Goal: Task Accomplishment & Management: Complete application form

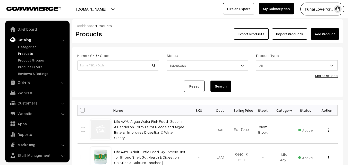
scroll to position [13, 0]
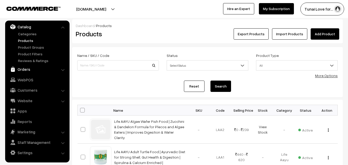
click at [49, 73] on link "Orders" at bounding box center [36, 69] width 61 height 9
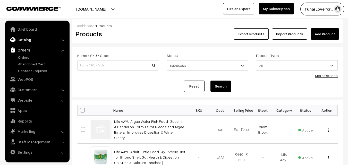
click at [22, 39] on link "Catalog" at bounding box center [36, 39] width 61 height 9
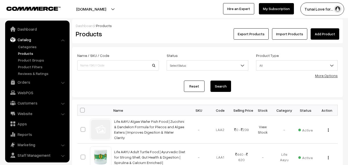
click at [27, 53] on link "Products" at bounding box center [42, 53] width 51 height 5
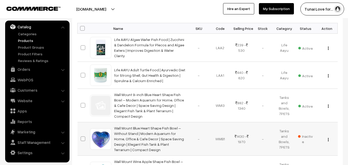
scroll to position [103, 0]
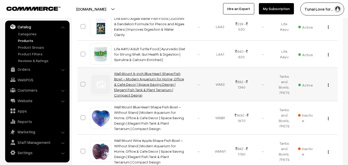
click at [139, 82] on link "Wall Mount 9-inch Blue Heart Shape Fish Bowl – Modern Aquarium for Home, Office…" at bounding box center [149, 84] width 70 height 26
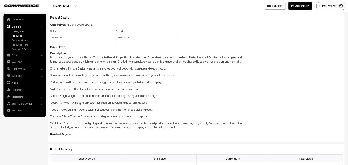
scroll to position [52, 0]
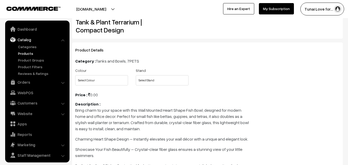
click at [219, 51] on h3 "Product Details" at bounding box center [207, 50] width 265 height 5
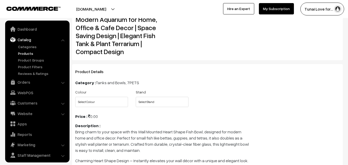
scroll to position [0, 0]
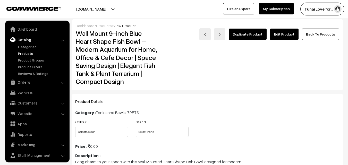
click at [25, 55] on link "Products" at bounding box center [42, 53] width 51 height 5
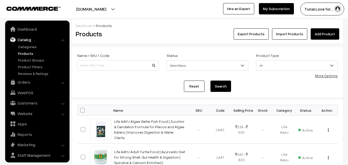
scroll to position [13, 0]
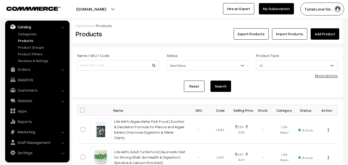
click at [323, 32] on link "Add Product" at bounding box center [325, 33] width 29 height 11
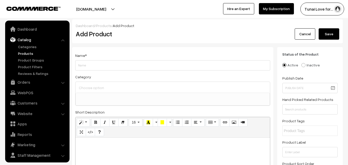
select select
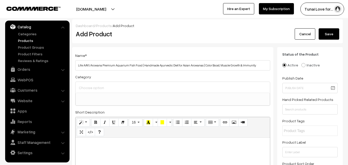
type input "Life AAYU Arowana Premium Aquarium Fish Food | Handmade Ayurvedic Diet for Asia…"
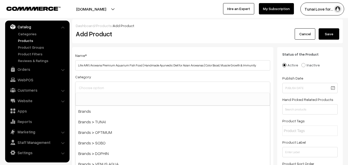
click at [157, 88] on input at bounding box center [173, 87] width 190 height 7
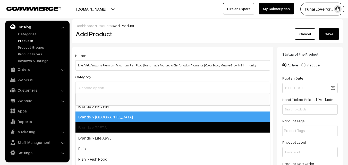
scroll to position [103, 0]
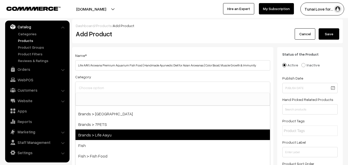
click at [113, 134] on span "Brands > Life Aayu" at bounding box center [173, 135] width 195 height 11
select select "48"
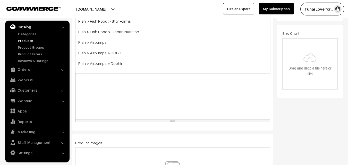
scroll to position [206, 0]
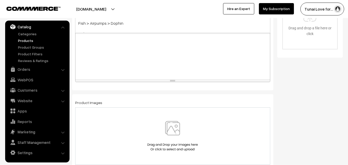
click at [130, 64] on div at bounding box center [173, 47] width 195 height 64
click at [115, 46] on div at bounding box center [173, 47] width 195 height 64
paste div
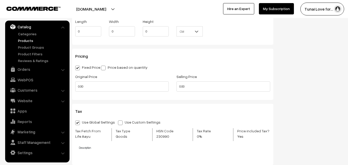
scroll to position [516, 0]
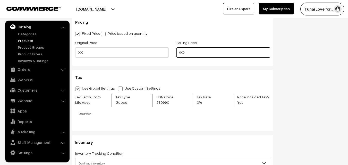
click at [185, 53] on input "0.00" at bounding box center [224, 52] width 94 height 10
click at [180, 55] on input "0.00" at bounding box center [224, 52] width 94 height 10
type input "NaN"
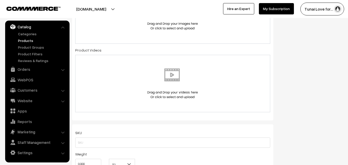
scroll to position [309, 0]
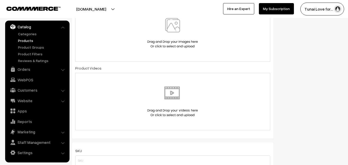
click at [117, 44] on div at bounding box center [173, 33] width 184 height 30
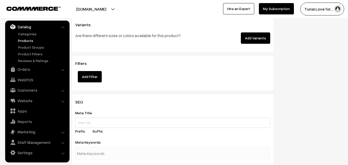
scroll to position [722, 0]
click at [263, 36] on button "Add Variants" at bounding box center [255, 37] width 29 height 11
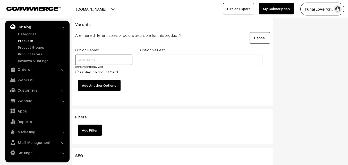
click at [118, 64] on input "text" at bounding box center [103, 60] width 57 height 10
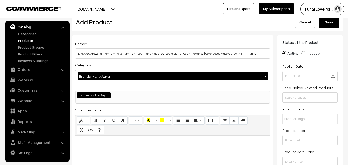
scroll to position [0, 0]
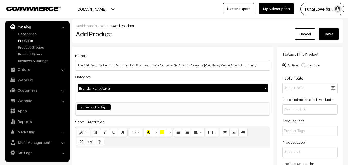
click at [327, 31] on button "Save" at bounding box center [329, 33] width 21 height 11
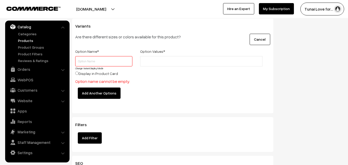
scroll to position [751, 0]
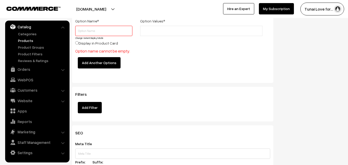
click at [90, 29] on input "text" at bounding box center [103, 31] width 57 height 10
type input "Grams"
click at [154, 27] on li at bounding box center [165, 31] width 46 height 8
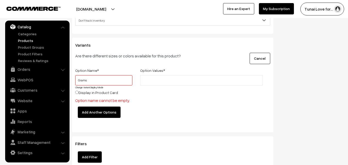
scroll to position [699, 0]
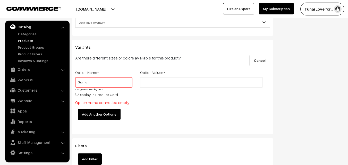
click at [147, 85] on input "text" at bounding box center [164, 82] width 45 height 5
type input "100 Gms"
type input "100gms"
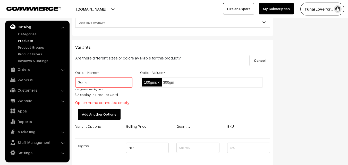
type input "300gms"
type input "450gms"
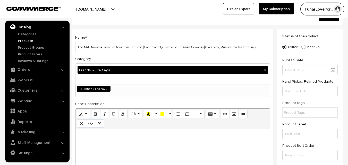
scroll to position [0, 0]
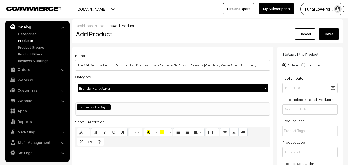
click at [325, 32] on button "Save" at bounding box center [329, 33] width 21 height 11
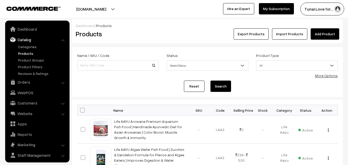
scroll to position [13, 0]
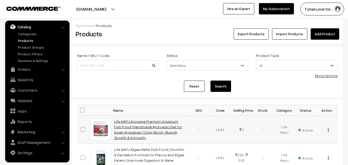
click at [141, 134] on link "Life AAYU Arowana Premium Aquarium Fish Food | Handmade Ayurvedic Diet for Asia…" at bounding box center [148, 129] width 68 height 21
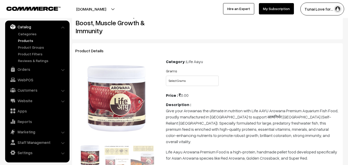
scroll to position [4, 0]
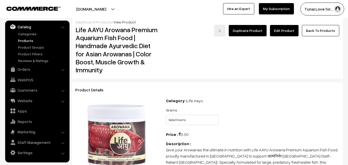
click at [280, 29] on link "Edit Product" at bounding box center [284, 30] width 29 height 11
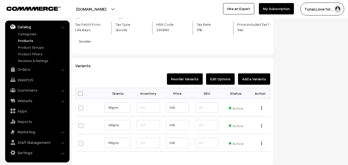
scroll to position [567, 0]
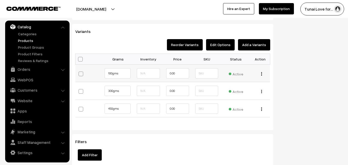
click at [261, 75] on img "button" at bounding box center [261, 73] width 1 height 3
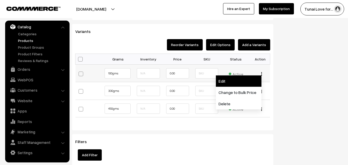
click at [239, 78] on link "Edit" at bounding box center [239, 81] width 46 height 11
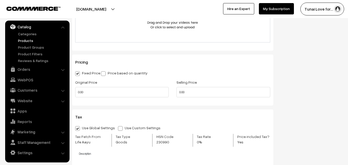
scroll to position [285, 0]
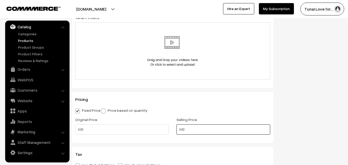
click at [182, 125] on input "0.00" at bounding box center [224, 130] width 94 height 10
click at [180, 125] on input "0.00" at bounding box center [224, 130] width 94 height 10
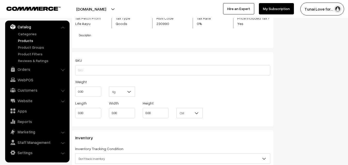
scroll to position [466, 0]
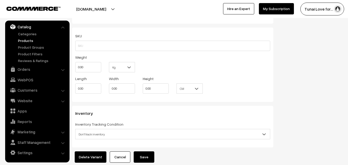
type input "845.00"
click at [151, 153] on button "Save" at bounding box center [144, 157] width 21 height 11
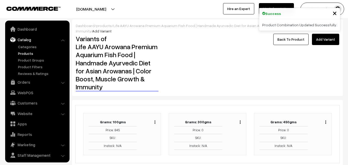
scroll to position [13, 0]
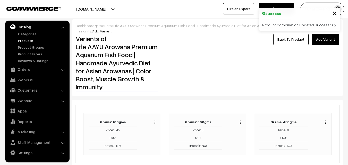
click at [240, 121] on img "button" at bounding box center [240, 122] width 1 height 3
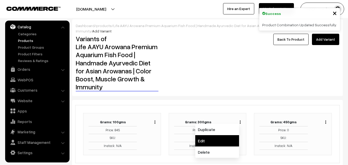
click at [225, 139] on link "Edit" at bounding box center [217, 140] width 44 height 11
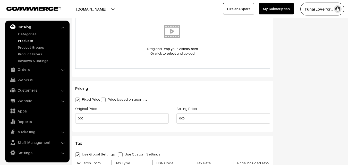
scroll to position [309, 0]
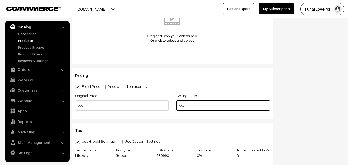
click at [181, 101] on input "0.00" at bounding box center [224, 106] width 94 height 10
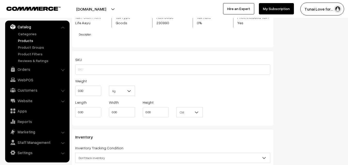
scroll to position [492, 0]
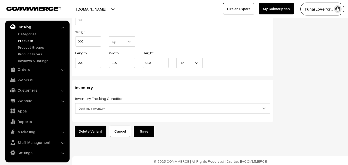
type input "1610.00"
click at [146, 129] on button "Save" at bounding box center [144, 131] width 21 height 11
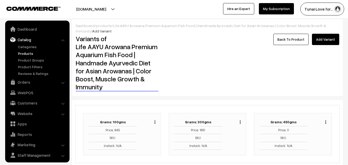
scroll to position [13, 0]
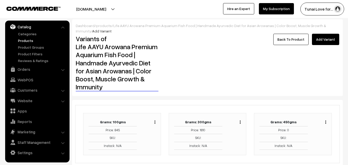
click at [326, 121] on img "button" at bounding box center [326, 122] width 1 height 3
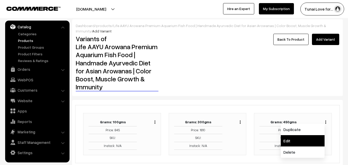
click at [308, 138] on link "Edit" at bounding box center [303, 140] width 44 height 11
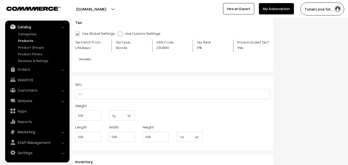
scroll to position [374, 0]
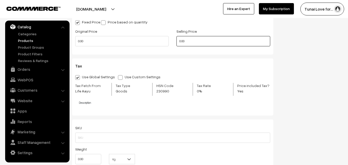
click at [181, 37] on input "0.00" at bounding box center [224, 41] width 94 height 10
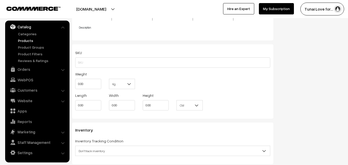
scroll to position [492, 0]
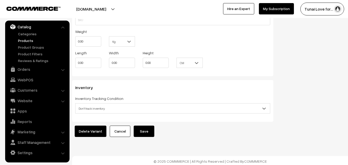
type input "2322.00"
click at [140, 126] on button "Save" at bounding box center [144, 131] width 21 height 11
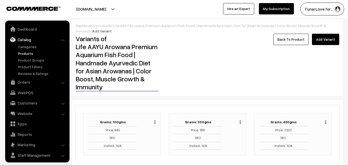
scroll to position [13, 0]
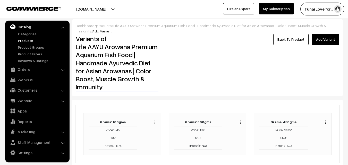
click at [293, 34] on link "Back To Product" at bounding box center [290, 39] width 35 height 11
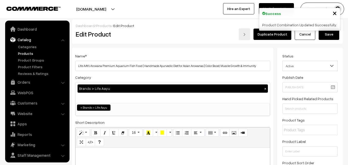
scroll to position [13, 0]
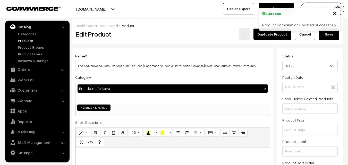
click at [25, 43] on link "Products" at bounding box center [42, 40] width 51 height 5
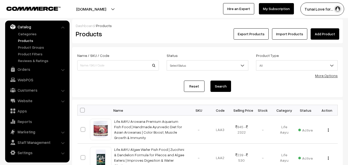
scroll to position [26, 0]
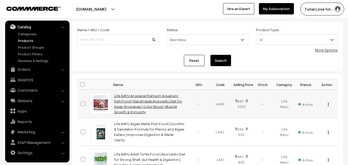
click at [144, 106] on link "Life AAYU Arowana Premium Aquarium Fish Food | Handmade Ayurvedic Diet for Asia…" at bounding box center [148, 104] width 68 height 21
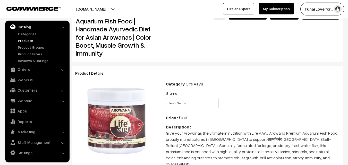
scroll to position [26, 0]
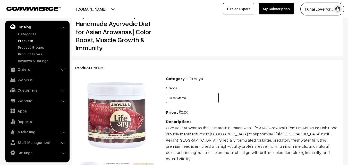
click at [186, 102] on select "Select Grams 100gms 300gms 450gms" at bounding box center [192, 98] width 53 height 10
select select "LAA3_9GN"
click at [166, 93] on select "Select Grams 100gms 300gms 450gms" at bounding box center [192, 98] width 53 height 10
click at [192, 95] on select "Select Grams 100gms 300gms 450gms" at bounding box center [192, 98] width 53 height 10
select select "LAA3_9DT"
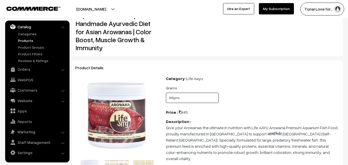
click at [166, 93] on select "Select Grams 100gms 300gms 450gms" at bounding box center [192, 98] width 53 height 10
click at [210, 97] on select "Select Grams 100gms 300gms 450gms" at bounding box center [192, 98] width 53 height 10
select select "LAA3_VKX"
click at [166, 93] on select "Select Grams 100gms 300gms 450gms" at bounding box center [192, 98] width 53 height 10
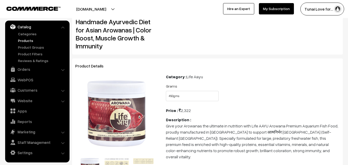
scroll to position [0, 0]
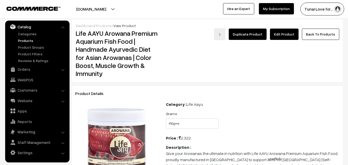
click at [294, 36] on link "Edit Product" at bounding box center [284, 34] width 29 height 11
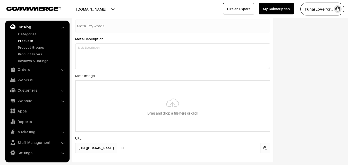
scroll to position [722, 0]
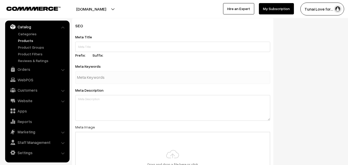
click at [172, 52] on div "Meta Title Prefix: Suffix:" at bounding box center [172, 47] width 195 height 26
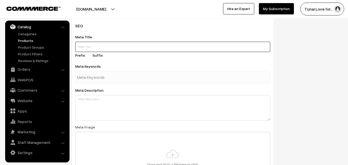
click at [169, 51] on input "text" at bounding box center [172, 47] width 195 height 10
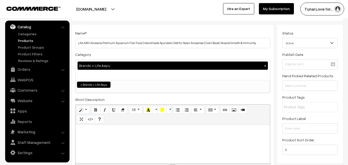
scroll to position [0, 0]
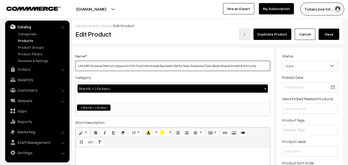
click at [155, 64] on input "Life AAYU Arowana Premium Aquarium Fish Food | Handmade Ayurvedic Diet for Asia…" at bounding box center [172, 66] width 195 height 10
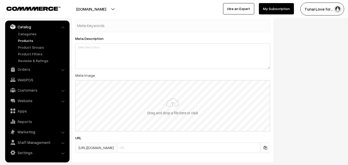
scroll to position [799, 0]
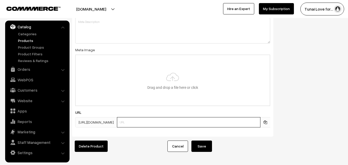
click at [135, 125] on input "text" at bounding box center [189, 122] width 144 height 10
paste input "life-aayu-arowana-ayurvedic-fish-food"
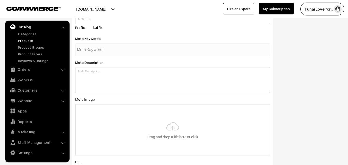
scroll to position [748, 0]
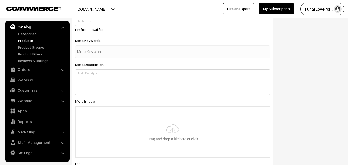
type input "life-aayu-arowana-ayurvedic-fish-food"
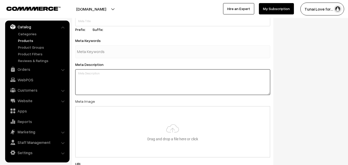
click at [95, 82] on textarea at bounding box center [172, 82] width 195 height 26
paste textarea "Give your Asian Arowana the best. Hand-made Ayurvedic diet for vibrant color bo…"
type textarea "Give your Asian Arowana the best. Hand-made Ayurvedic diet for vibrant color bo…"
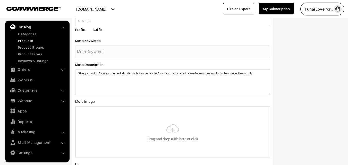
click at [109, 54] on input "text" at bounding box center [104, 52] width 54 height 10
paste input "Life AAYU Arowana Food: Ayurvedic Diet for Color & Growth"
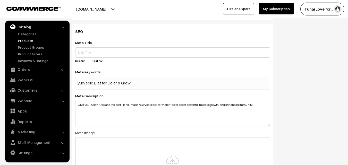
scroll to position [696, 0]
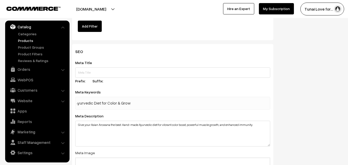
type input "Life AAYU Arowana Food: Ayurvedic Diet for Color & Growth"
click at [137, 106] on div at bounding box center [172, 103] width 195 height 13
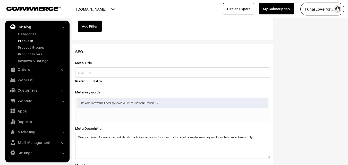
scroll to position [0, 0]
click at [137, 106] on span "Life AAYU Arowana Food: Ayurvedic Diet for Color & Growth" at bounding box center [173, 103] width 192 height 10
click at [159, 103] on span at bounding box center [157, 103] width 3 height 4
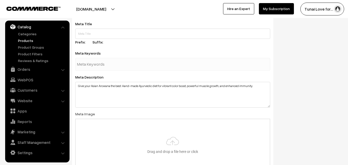
scroll to position [748, 0]
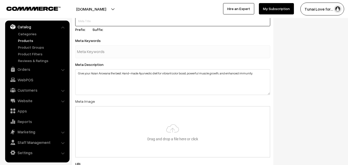
click at [113, 23] on input "text" at bounding box center [172, 21] width 195 height 10
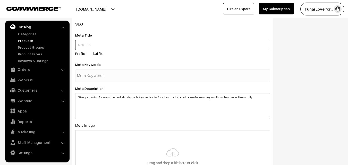
scroll to position [722, 0]
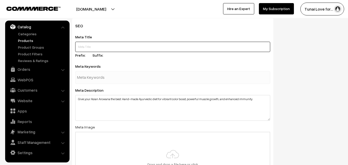
paste input "Life AAYU Arowana Food: Ayurvedic Diet for Color & Growth"
type input "Life AAYU Arowana Food: Ayurvedic Diet for Color & Growth"
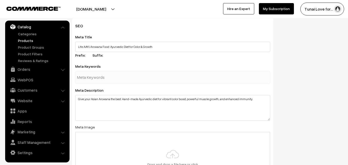
click at [94, 81] on input "text" at bounding box center [104, 77] width 54 height 10
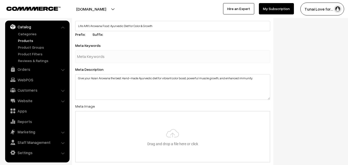
scroll to position [742, 0]
type input "Fish Food"
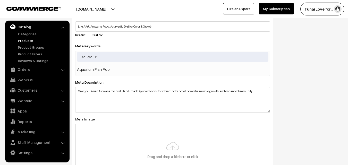
type input "Aquarium Fish Foo"
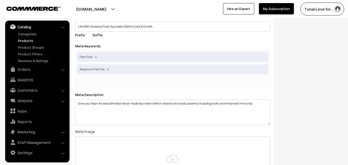
click at [79, 57] on span "Fish Food" at bounding box center [173, 57] width 192 height 10
click at [84, 56] on span "Fish Food" at bounding box center [173, 57] width 192 height 10
click at [108, 71] on span "Aquarium Fish Foo" at bounding box center [173, 69] width 192 height 10
click at [107, 69] on span at bounding box center [108, 69] width 3 height 4
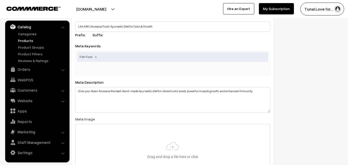
click at [97, 56] on span at bounding box center [96, 57] width 3 height 4
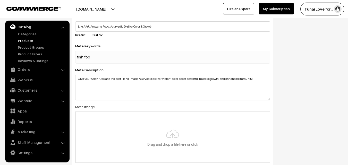
type input "fish food"
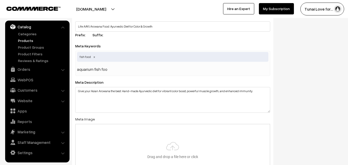
type input "aquarium fish food"
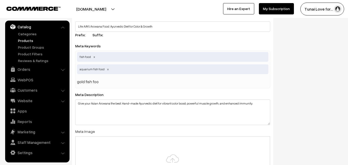
type input "gold fish food"
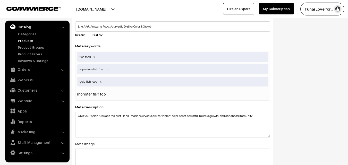
type input "monster fish food"
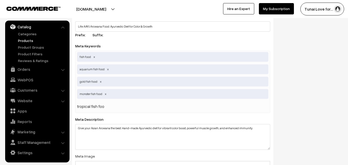
type input "tropical fish food"
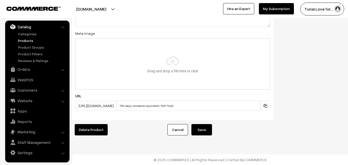
scroll to position [881, 0]
click at [135, 68] on input "file" at bounding box center [173, 64] width 194 height 51
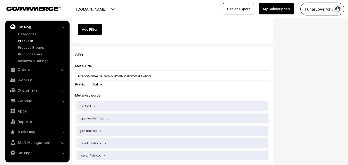
scroll to position [675, 0]
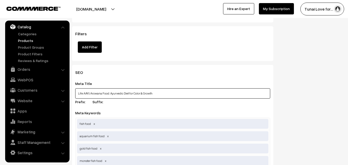
click at [133, 93] on input "Life AAYU Arowana Food: Ayurvedic Diet for Color & Growth" at bounding box center [172, 93] width 195 height 10
click at [134, 93] on input "Life AAYU Arowana Food: Ayurvedic Diet for Color & Growth" at bounding box center [172, 93] width 195 height 10
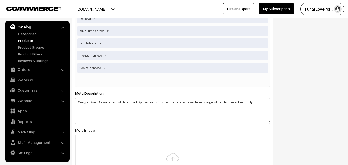
scroll to position [830, 0]
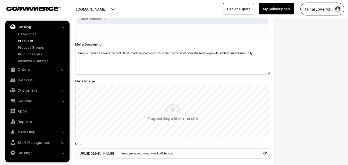
click at [167, 107] on input "file" at bounding box center [173, 111] width 194 height 51
type input "C:\fakepath\Life AAYU Arowana Food Ayurvedic Diet for Color & Growth.jpg"
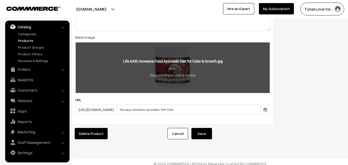
scroll to position [881, 0]
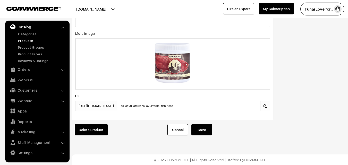
click at [210, 124] on button "Save" at bounding box center [202, 129] width 21 height 11
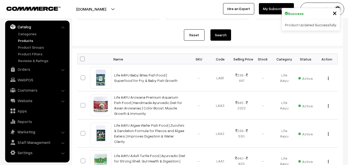
scroll to position [52, 0]
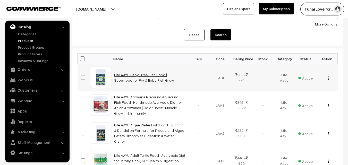
click at [129, 80] on link "Life AAYU Baby Bites Fish Food | Superfood for Fry & Baby Fish Growth" at bounding box center [145, 78] width 63 height 10
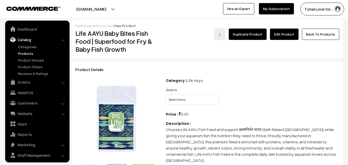
scroll to position [13, 0]
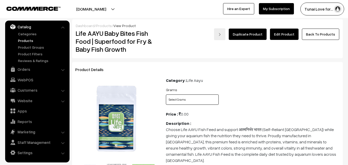
click at [210, 103] on select "Select Grams 15gms 30gms" at bounding box center [192, 100] width 53 height 10
click at [21, 40] on link "Products" at bounding box center [42, 40] width 51 height 5
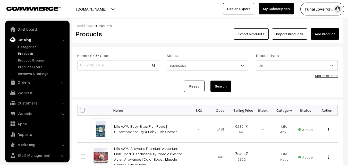
scroll to position [13, 0]
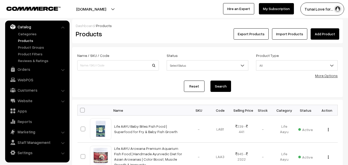
click at [332, 28] on div "Dashboard / Products" at bounding box center [208, 25] width 264 height 5
click at [336, 35] on link "Add Product" at bounding box center [325, 33] width 29 height 11
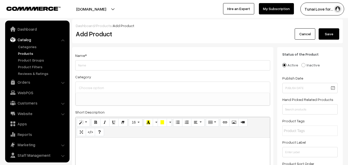
select select
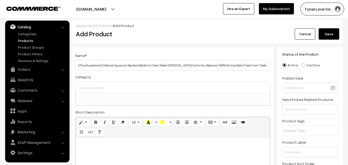
scroll to position [0, 26]
click at [154, 67] on input "Life AAYU Bacter Boost Plus Supplement | Natural Aquarium Bacteria Starter for …" at bounding box center [172, 65] width 195 height 10
type input "Life AAYU Bacter Boost Plus Supplement | Natural Aquarium Bacteria Starter for …"
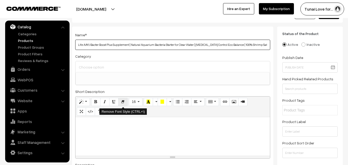
scroll to position [26, 0]
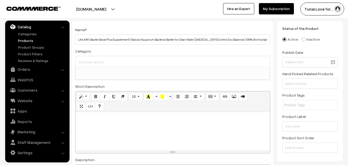
click at [128, 119] on p at bounding box center [172, 118] width 189 height 6
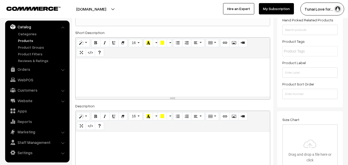
scroll to position [129, 0]
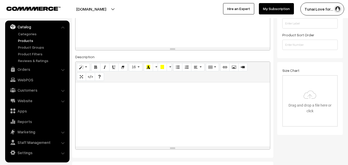
click at [130, 112] on div at bounding box center [173, 114] width 195 height 64
paste div
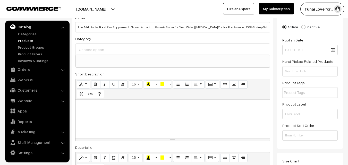
scroll to position [0, 0]
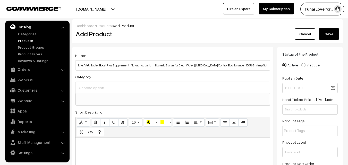
click at [225, 59] on div "Name * Life AAYU Bacter Boost Plus Supplement | Natural Aquarium Bacteria Start…" at bounding box center [172, 61] width 195 height 18
click at [227, 71] on div "Name * Life AAYU Bacter Boost Plus Supplement | Natural Aquarium Bacteria Start…" at bounding box center [172, 167] width 201 height 240
click at [230, 67] on input "Life AAYU Bacter Boost Plus Supplement | Natural Aquarium Bacteria Starter for …" at bounding box center [172, 65] width 195 height 10
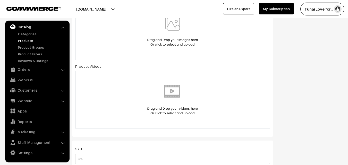
scroll to position [309, 0]
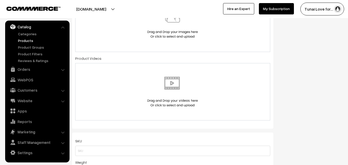
click at [124, 44] on div at bounding box center [172, 23] width 195 height 57
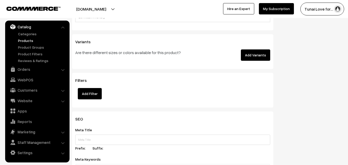
scroll to position [696, 0]
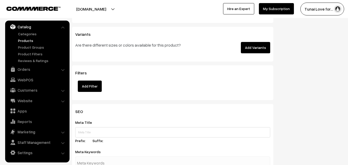
click at [246, 47] on button "Add Variants" at bounding box center [255, 47] width 29 height 11
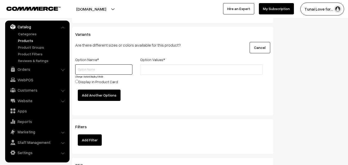
click at [91, 66] on input "text" at bounding box center [103, 69] width 57 height 10
click at [92, 72] on input "text" at bounding box center [103, 69] width 57 height 10
type input "M"
type input "ml"
click at [166, 68] on input "text" at bounding box center [164, 69] width 45 height 5
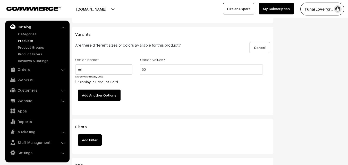
type input "50"
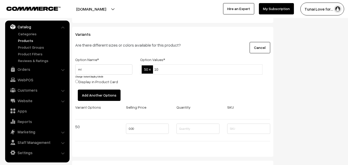
type input "100"
type input "200"
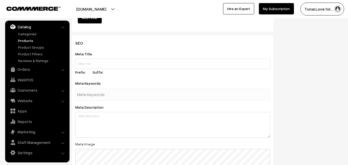
scroll to position [900, 0]
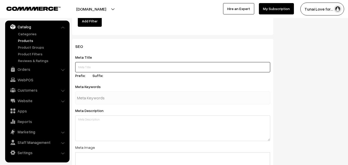
click at [126, 70] on input "text" at bounding box center [172, 67] width 195 height 10
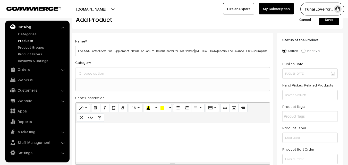
scroll to position [0, 0]
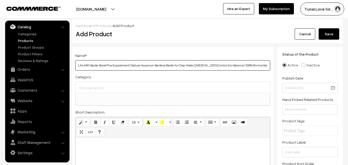
click at [152, 63] on input "Life AAYU Bacter Boost Plus Supplement | Natural Aquarium Bacteria Starter for …" at bounding box center [172, 65] width 195 height 10
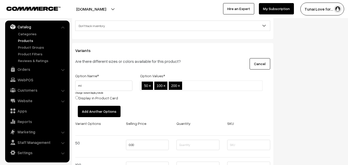
scroll to position [644, 0]
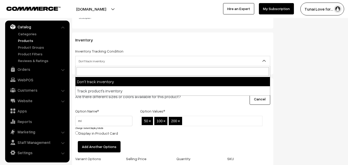
click at [108, 56] on span "Don't track inventory" at bounding box center [172, 61] width 195 height 10
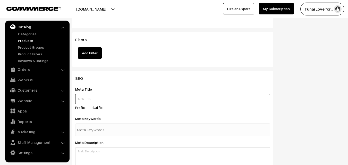
scroll to position [906, 0]
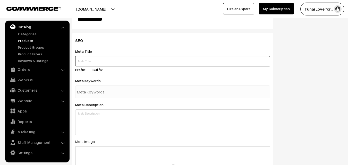
paste input "Start your aquarium safely with Life AAYU Bacter Boost Plus. Natural bacteria s…"
type input "Start your aquarium safely with Life AAYU Bacter Boost Plus. Natural bacteria s…"
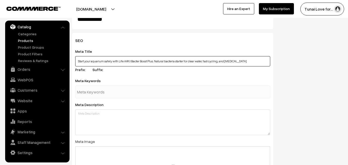
click at [246, 62] on input "Start your aquarium safely with Life AAYU Bacter Boost Plus. Natural bacteria s…" at bounding box center [172, 61] width 195 height 10
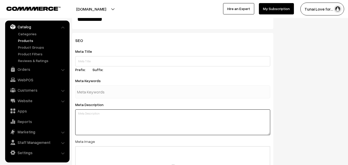
click at [213, 126] on textarea at bounding box center [172, 123] width 195 height 26
paste textarea "Start your aquarium safely with Life AAYU Bacter Boost Plus. Natural bacteria s…"
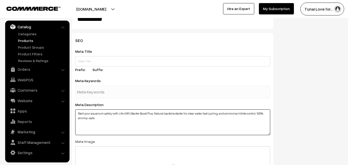
type textarea "Start your aquarium safely with Life AAYU Bacter Boost Plus. Natural bacteria s…"
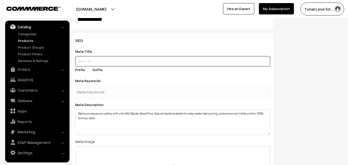
click at [100, 62] on input "text" at bounding box center [172, 61] width 195 height 10
paste input "Life AAYU Bacter Boost Plus: Ammonia Control & Tank Cycling"
type input "Life AAYU Bacter Boost Plus: Ammonia Control & Tank Cycling"
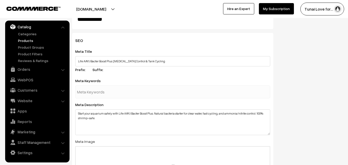
click at [103, 95] on input "text" at bounding box center [104, 92] width 54 height 10
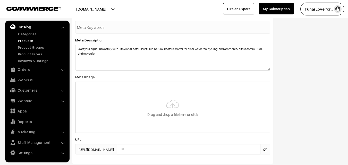
scroll to position [1003, 0]
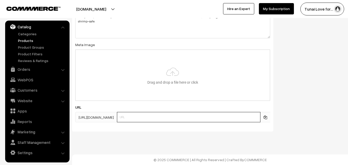
click at [139, 121] on input "text" at bounding box center [189, 117] width 144 height 10
paste input "life-aayu-bacter-boost-plus-bacteria-starter"
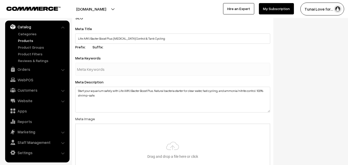
scroll to position [978, 0]
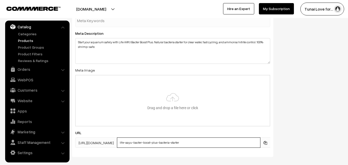
type input "life-aayu-bacter-boost-plus-bacteria-starter"
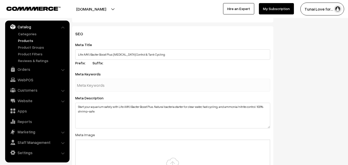
scroll to position [875, 0]
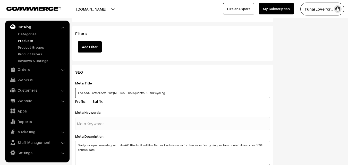
click at [129, 95] on input "Life AAYU Bacter Boost Plus: Ammonia Control & Tank Cycling" at bounding box center [172, 93] width 195 height 10
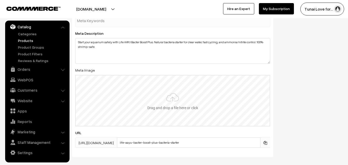
click at [101, 85] on input "file" at bounding box center [173, 101] width 194 height 51
type input "C:\fakepath\Life AAYU Bacter Boost Plus Ammonia Control & Tank Cycling.jpg"
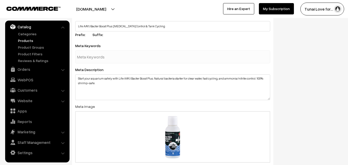
scroll to position [926, 0]
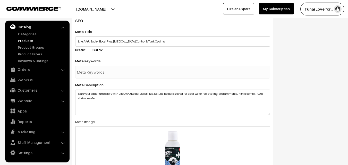
click at [166, 75] on div at bounding box center [172, 72] width 195 height 13
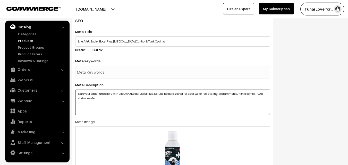
drag, startPoint x: 160, startPoint y: 90, endPoint x: 200, endPoint y: 103, distance: 41.7
click at [200, 103] on textarea "Start your aquarium safely with Life AAYU Bacter Boost Plus. Natural bacteria s…" at bounding box center [172, 103] width 195 height 26
click at [200, 104] on textarea "Start your aquarium safely with Life AAYU Bacter Boost Plus. Natural bacteria s…" at bounding box center [172, 103] width 195 height 26
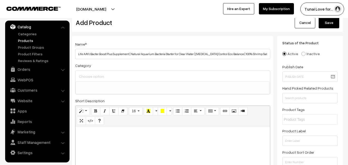
scroll to position [0, 0]
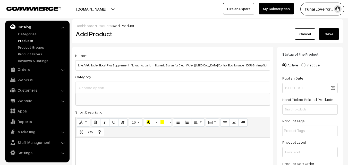
click at [105, 98] on ul at bounding box center [173, 96] width 194 height 6
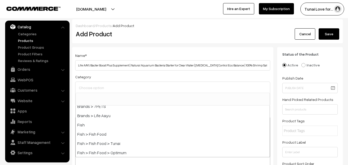
scroll to position [77, 0]
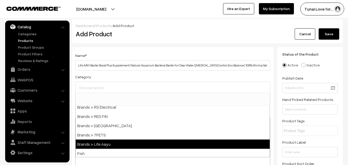
select select "48"
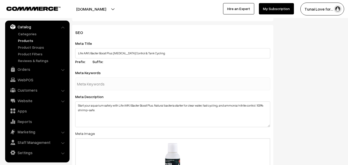
scroll to position [928, 0]
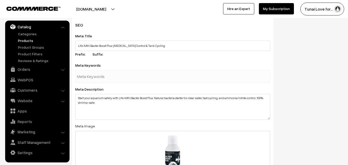
click at [146, 76] on div at bounding box center [172, 76] width 195 height 13
paste input "life aayu bacter boost plus"
type input "life aayu bacter boost plus"
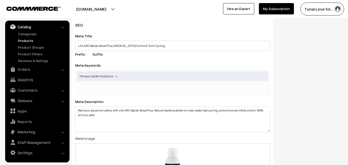
paste input "aquarium bacteria starter"
type input "aquarium bacteria starter"
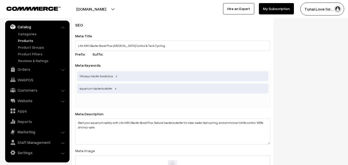
paste input "nitrifying bacteria"
type input "nitrifying bacteria"
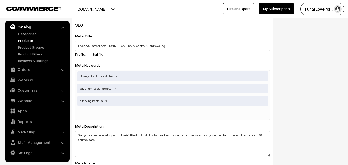
paste input "ammonia control"
type input "ammonia control"
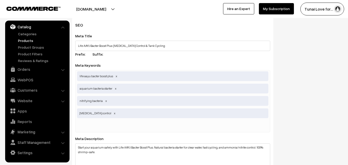
paste input "tank cycling"
type input "tank cycling"
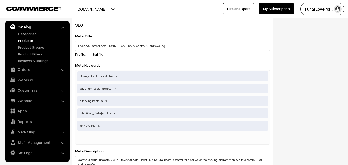
paste input "clear water supplement"
type input "clear water supplement"
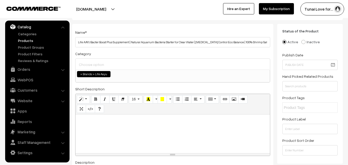
scroll to position [0, 0]
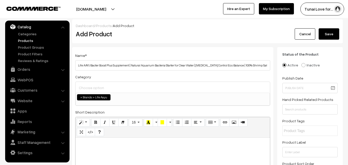
click at [330, 34] on button "Save" at bounding box center [329, 33] width 21 height 11
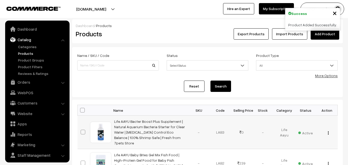
scroll to position [13, 0]
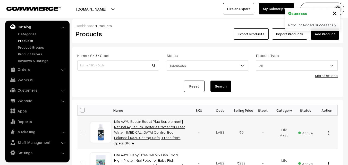
click at [127, 134] on link "Life AAYU Bacter Boost Plus Supplement | Natural Aquarium Bacteria Starter for …" at bounding box center [149, 132] width 71 height 26
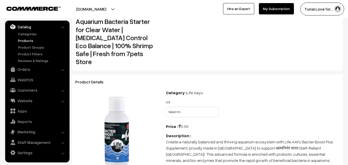
scroll to position [77, 0]
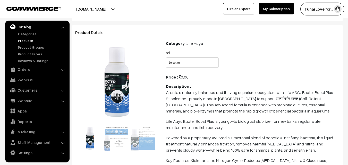
click at [195, 49] on div "ml Select ml 50 100 200" at bounding box center [192, 58] width 61 height 18
click at [193, 57] on select "Select ml 50 100 200" at bounding box center [192, 62] width 53 height 10
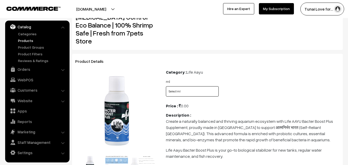
scroll to position [0, 0]
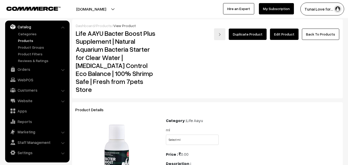
click at [284, 37] on link "Edit Product" at bounding box center [284, 34] width 29 height 11
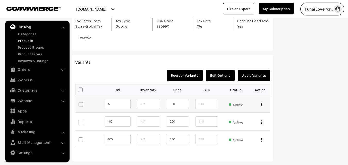
scroll to position [567, 0]
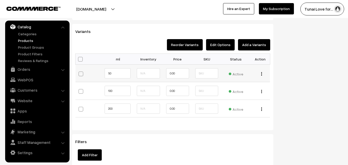
click at [261, 73] on div "Edit Change to Bulk Price Delete" at bounding box center [260, 73] width 13 height 5
click at [262, 72] on img "button" at bounding box center [261, 73] width 1 height 3
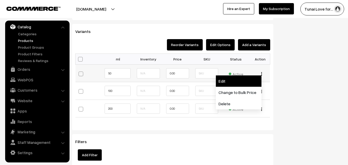
click at [247, 82] on link "Edit" at bounding box center [239, 81] width 46 height 11
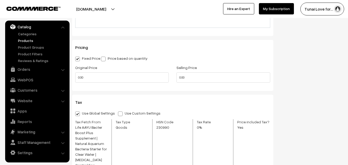
scroll to position [335, 0]
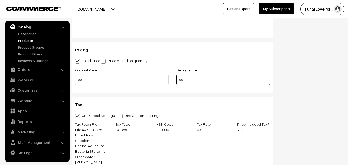
click at [179, 78] on input "0.00" at bounding box center [224, 80] width 94 height 10
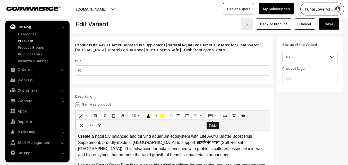
scroll to position [0, 0]
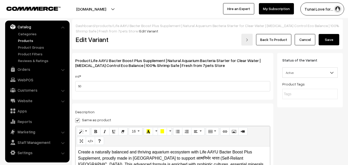
type input "441.00"
click at [331, 36] on button "Save" at bounding box center [329, 39] width 21 height 11
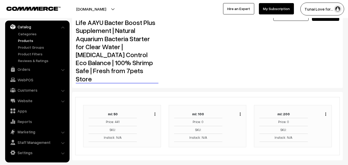
scroll to position [45, 0]
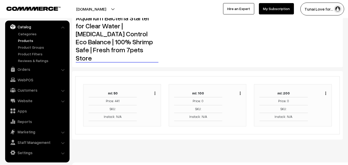
click at [241, 92] on img "button" at bounding box center [240, 93] width 1 height 3
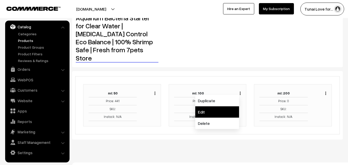
click at [216, 106] on link "Edit" at bounding box center [217, 111] width 44 height 11
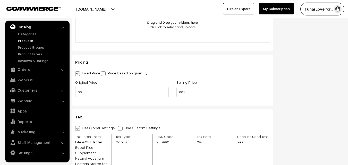
scroll to position [348, 0]
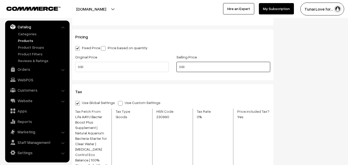
click at [181, 69] on input "0.00" at bounding box center [224, 67] width 94 height 10
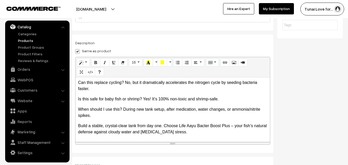
scroll to position [0, 0]
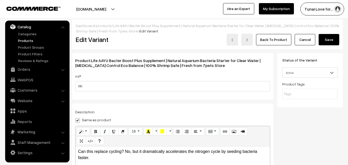
type input "665.00"
click at [333, 38] on button "Save" at bounding box center [329, 39] width 21 height 11
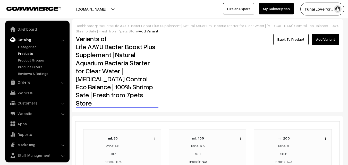
scroll to position [13, 0]
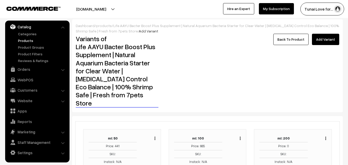
click at [326, 137] on img "button" at bounding box center [326, 138] width 1 height 3
click at [311, 152] on link "Edit" at bounding box center [303, 157] width 44 height 11
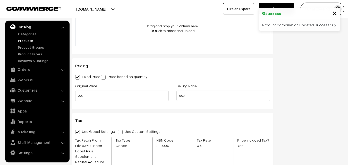
scroll to position [322, 0]
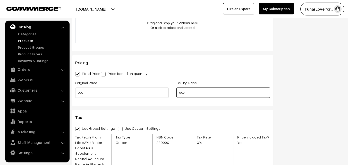
click at [180, 92] on input "0.00" at bounding box center [224, 93] width 94 height 10
type input "981.00"
click at [176, 95] on div "Selling Price 981.00" at bounding box center [223, 90] width 101 height 21
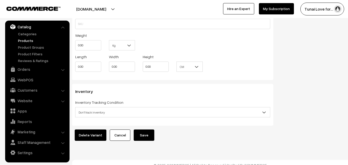
scroll to position [546, 0]
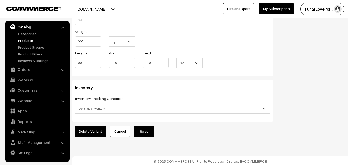
click at [149, 126] on button "Save" at bounding box center [144, 131] width 21 height 11
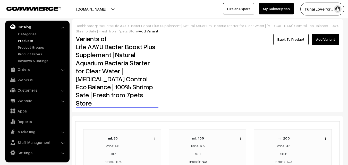
click at [282, 53] on div "Back To Product Add Variant" at bounding box center [252, 71] width 181 height 75
click at [290, 44] on link "Back To Product" at bounding box center [290, 39] width 35 height 11
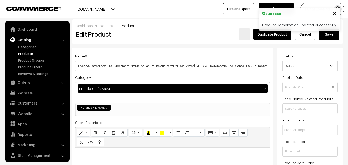
scroll to position [13, 0]
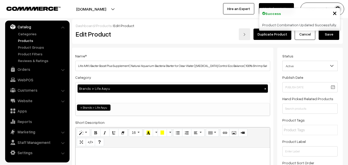
click at [332, 31] on button "Save" at bounding box center [329, 34] width 21 height 11
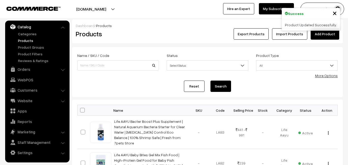
scroll to position [26, 0]
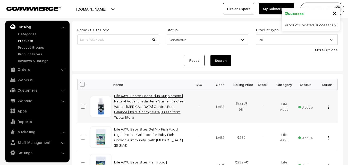
click at [139, 108] on link "Life AAYU Bacter Boost Plus Supplement | Natural Aquarium Bacteria Starter for …" at bounding box center [149, 107] width 71 height 26
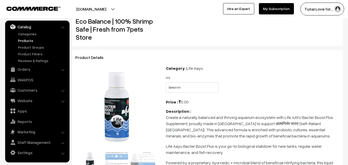
scroll to position [52, 0]
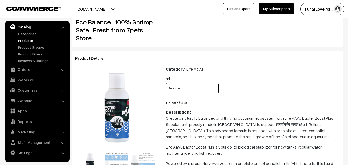
click at [181, 83] on select "Select ml 50 100 200" at bounding box center [192, 88] width 53 height 10
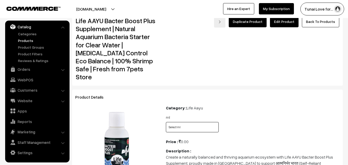
scroll to position [0, 0]
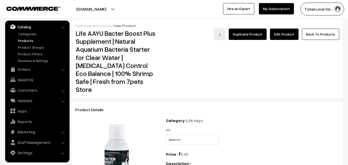
click at [24, 41] on link "Products" at bounding box center [42, 40] width 51 height 5
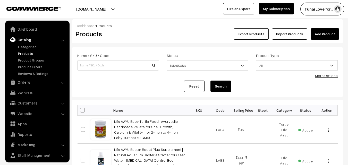
scroll to position [13, 0]
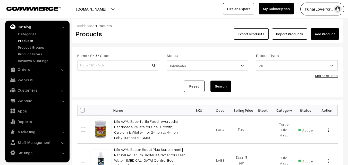
click at [328, 37] on link "Add Product" at bounding box center [325, 33] width 29 height 11
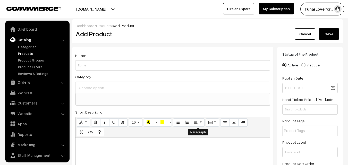
select select
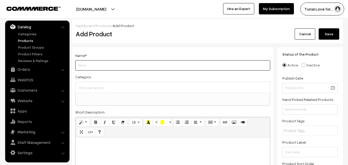
paste input "Life AAYU Breeder Value Pack Premium Fish Food | Ideal Choice for Keeping Your …"
type input "Life AAYU Breeder Value Pack Premium Fish Food | Ideal Choice for Keeping Your …"
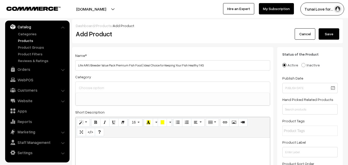
click at [111, 96] on ul at bounding box center [173, 96] width 194 height 6
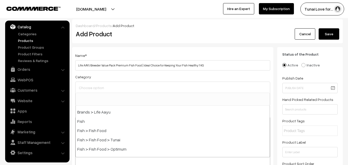
scroll to position [103, 0]
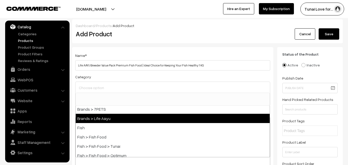
select select "48"
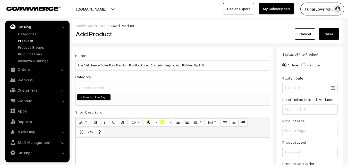
scroll to position [77, 0]
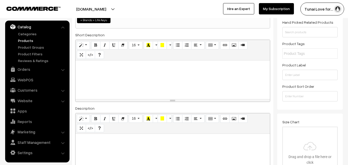
click at [105, 134] on div at bounding box center [173, 166] width 195 height 64
paste div
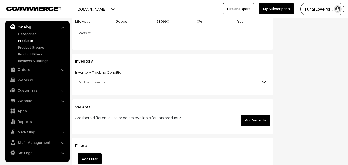
scroll to position [593, 0]
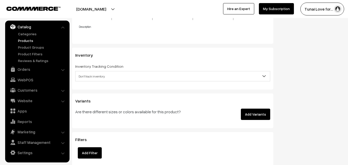
click at [268, 115] on button "Add Variants" at bounding box center [255, 114] width 29 height 11
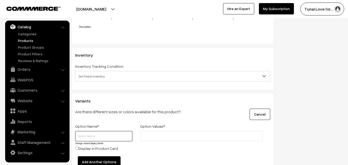
click at [85, 141] on input "text" at bounding box center [103, 136] width 57 height 10
type input "Bits"
click at [186, 128] on div "Option Values *" at bounding box center [201, 127] width 130 height 8
click at [185, 136] on input "text" at bounding box center [164, 136] width 45 height 5
type input "Small"
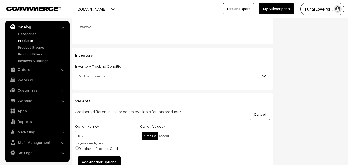
type input "Medium"
type input "Large"
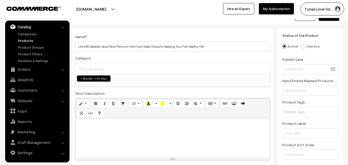
scroll to position [0, 0]
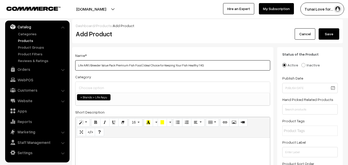
click at [162, 66] on input "Life AAYU Breeder Value Pack Premium Fish Food | Ideal Choice for Keeping Your …" at bounding box center [172, 65] width 195 height 10
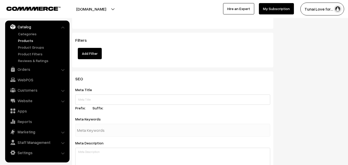
scroll to position [864, 0]
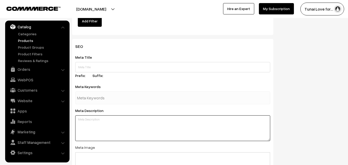
click at [131, 121] on textarea at bounding box center [172, 128] width 195 height 26
paste textarea "Provide a compelling summary to encourage a click from the search results page,…"
type textarea "Provide a compelling summary to encourage a click from the search results page,…"
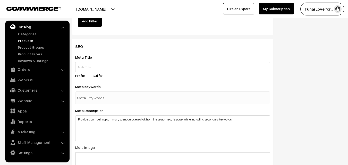
click at [110, 99] on input "text" at bounding box center [104, 98] width 54 height 10
paste input "premium fish food"
type input "premium fish food"
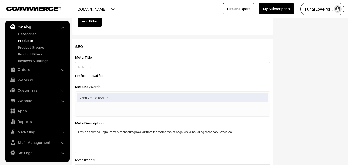
paste input "aquarium fish food 1kg"
type input "aquarium fish food 1kg"
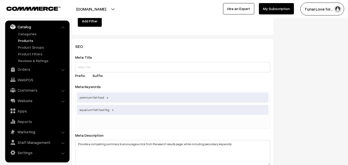
paste input "breeder value pack"
type input "breeder value pack"
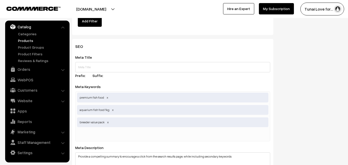
paste input "healthy fish food"
type input "healthy fish food"
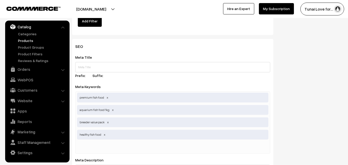
paste input "fish growth food"
type input "fish growth food"
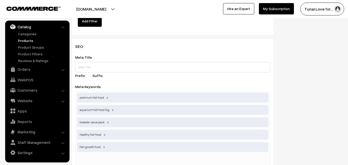
paste input "fish color enhancement food"
type input "fish color enhancement food"
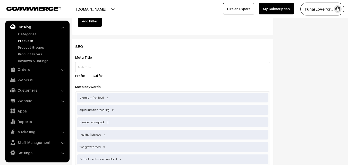
scroll to position [941, 0]
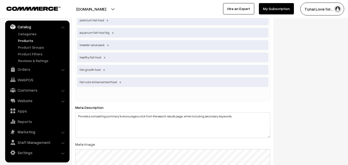
paste input "high protein fish food"
type input "high protein fish food"
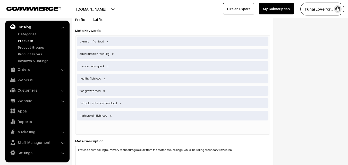
scroll to position [890, 0]
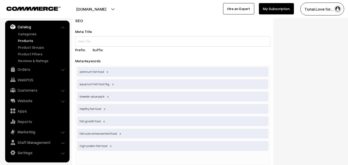
paste input "nutritious fish diet"
type input "nutritious fish diet"
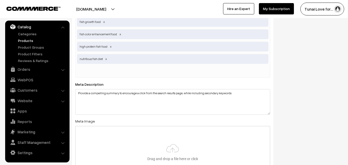
scroll to position [1019, 0]
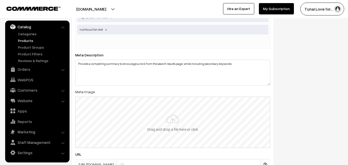
click at [107, 134] on input "file" at bounding box center [173, 122] width 194 height 51
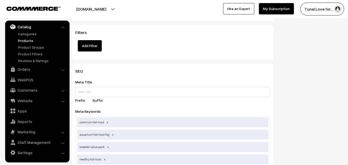
scroll to position [838, 0]
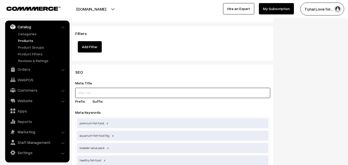
click at [105, 95] on input "text" at bounding box center [172, 93] width 195 height 10
paste input "Fish Food Breeder Value Pack for Healthy Fish"
type input "Fish Food Breeder Value Pack for Healthy Fish"
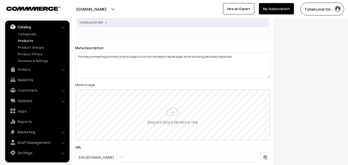
scroll to position [1040, 0]
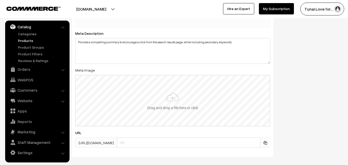
click at [139, 100] on input "file" at bounding box center [173, 101] width 194 height 51
type input "C:\fakepath\Fish Food Breeder Value Pack for Healthy Fish.jpg"
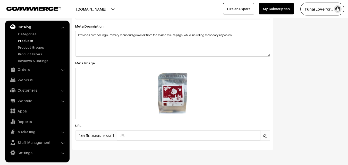
scroll to position [1066, 0]
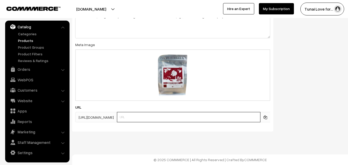
click at [158, 117] on input "text" at bounding box center [189, 117] width 144 height 10
paste input "life-aayu-premium-breeder-food"
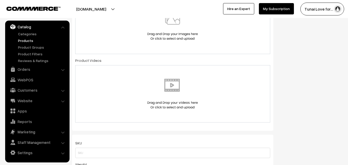
scroll to position [309, 0]
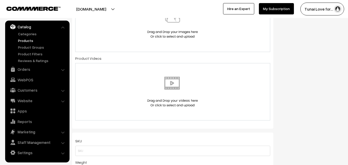
type input "life-aayu-premium-breeder-food"
click at [160, 20] on img at bounding box center [172, 23] width 53 height 30
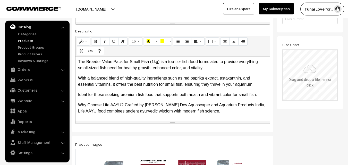
scroll to position [0, 0]
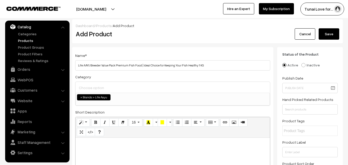
click at [334, 30] on button "Save" at bounding box center [329, 33] width 21 height 11
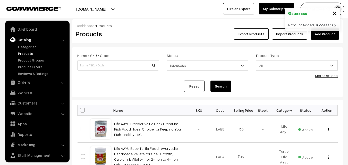
scroll to position [13, 0]
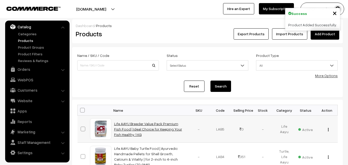
click at [126, 130] on link "Life AAYU Breeder Value Pack Premium Fish Food | Ideal Choice for Keeping Your …" at bounding box center [148, 129] width 68 height 15
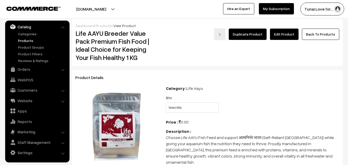
scroll to position [26, 0]
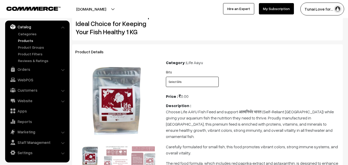
click at [167, 84] on select "Select Bits Small Medium Large" at bounding box center [192, 82] width 53 height 10
select select "LAB5_4IB"
click at [166, 77] on select "Select Bits Small Medium Large" at bounding box center [192, 82] width 53 height 10
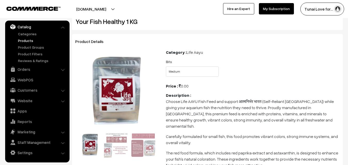
scroll to position [0, 0]
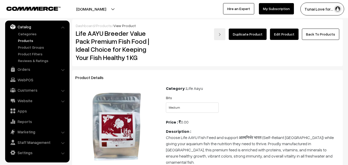
click at [285, 38] on link "Edit Product" at bounding box center [284, 34] width 29 height 11
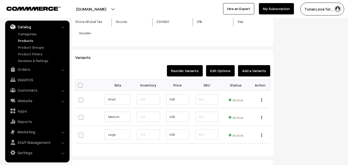
scroll to position [541, 0]
click at [262, 101] on img "button" at bounding box center [261, 99] width 1 height 3
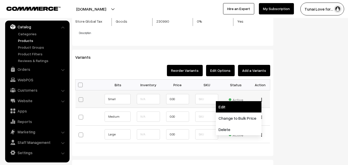
click at [245, 110] on link "Edit" at bounding box center [239, 106] width 46 height 11
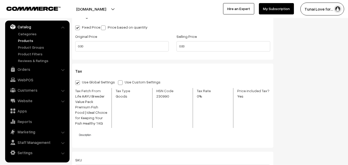
scroll to position [361, 0]
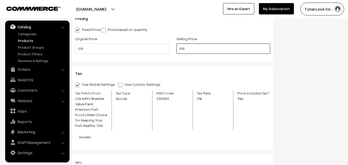
click at [182, 44] on input "0.00" at bounding box center [224, 49] width 94 height 10
type input "0"
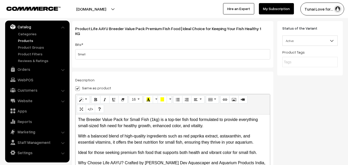
scroll to position [0, 0]
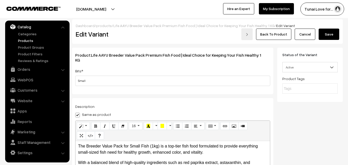
type input "2600.00"
click at [335, 38] on button "Save" at bounding box center [329, 34] width 21 height 11
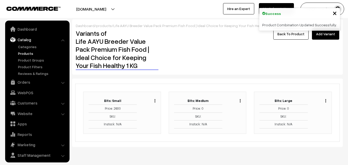
scroll to position [13, 0]
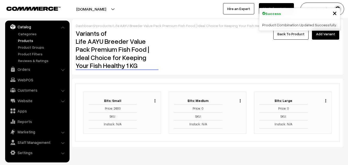
click at [241, 102] on img "button" at bounding box center [240, 100] width 1 height 3
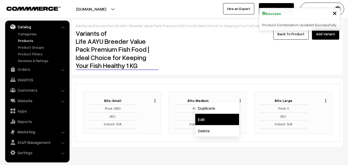
click at [221, 122] on link "Edit" at bounding box center [217, 119] width 44 height 11
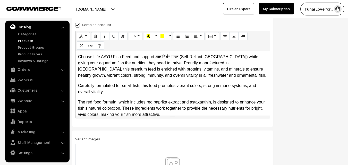
scroll to position [90, 0]
click at [188, 82] on p "Carefully formulated for small fish, this food promotes vibrant colors, strong …" at bounding box center [172, 88] width 189 height 12
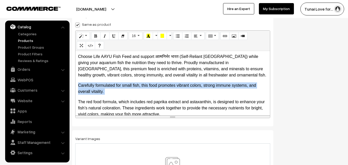
click at [188, 82] on p "Carefully formulated for small fish, this food promotes vibrant colors, strong …" at bounding box center [172, 88] width 189 height 12
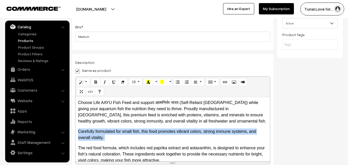
scroll to position [103, 0]
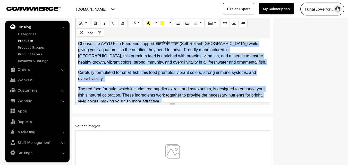
checkbox input "false"
paste div
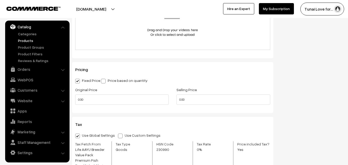
scroll to position [361, 0]
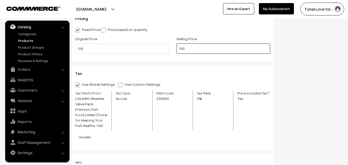
click at [182, 44] on input "0.00" at bounding box center [224, 49] width 94 height 10
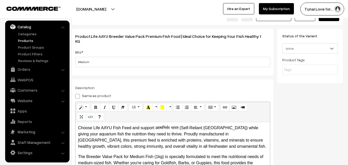
scroll to position [0, 0]
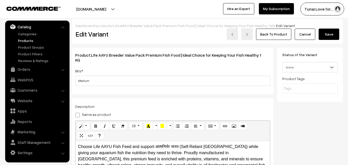
type input "2600.00"
drag, startPoint x: 334, startPoint y: 33, endPoint x: 328, endPoint y: 26, distance: 9.5
click at [334, 33] on button "Save" at bounding box center [329, 34] width 21 height 11
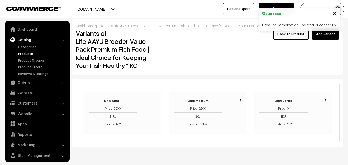
scroll to position [13, 0]
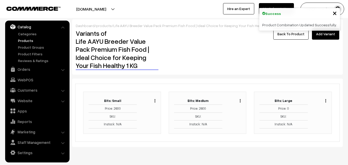
click at [327, 101] on div "Duplicate Edit Delete" at bounding box center [321, 112] width 19 height 31
click at [326, 103] on button "button" at bounding box center [325, 101] width 1 height 4
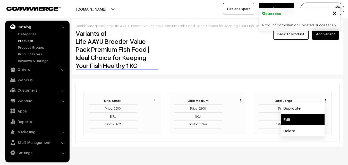
click at [321, 118] on link "Edit" at bounding box center [303, 119] width 44 height 11
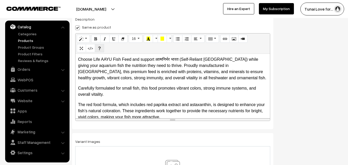
scroll to position [90, 0]
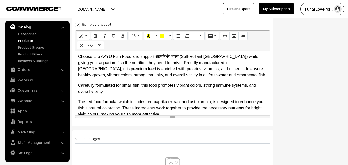
click at [157, 99] on p "The red food formula, which includes red paprika extract and astaxanthin, is de…" at bounding box center [172, 108] width 189 height 19
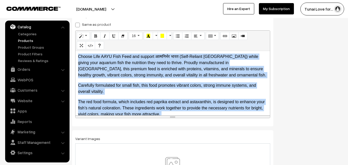
checkbox input "false"
paste div
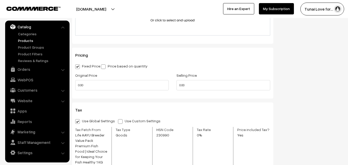
scroll to position [322, 0]
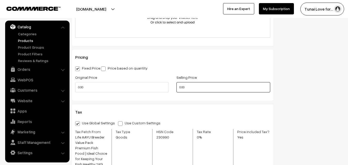
click at [180, 82] on input "0.00" at bounding box center [224, 87] width 94 height 10
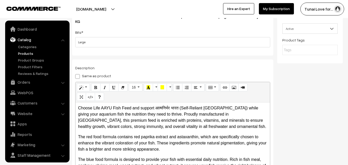
scroll to position [0, 0]
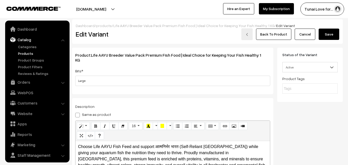
type input "2600.00"
click at [331, 31] on button "Save" at bounding box center [329, 34] width 21 height 11
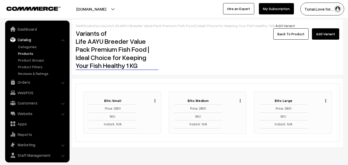
scroll to position [13, 0]
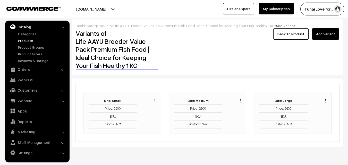
click at [289, 39] on link "Back To Product" at bounding box center [290, 33] width 35 height 11
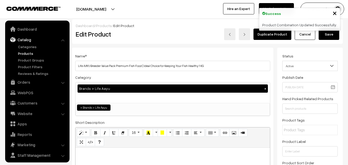
scroll to position [13, 0]
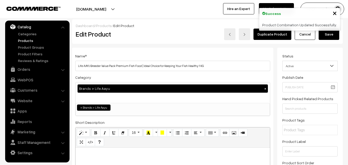
click at [330, 35] on button "Save" at bounding box center [329, 34] width 21 height 11
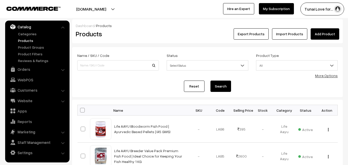
scroll to position [26, 0]
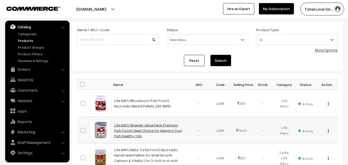
click at [147, 126] on link "Life AAYU Breeder Value Pack Premium Fish Food | Ideal Choice for Keeping Your …" at bounding box center [148, 130] width 68 height 15
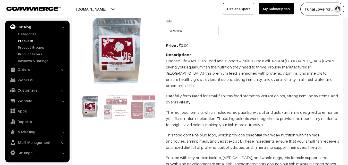
scroll to position [77, 0]
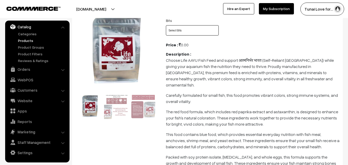
click at [186, 27] on select "Select Bits Small Medium Large" at bounding box center [192, 30] width 53 height 10
select select "LAB5_4RZ"
click at [166, 25] on select "Select Bits Small Medium Large" at bounding box center [192, 30] width 53 height 10
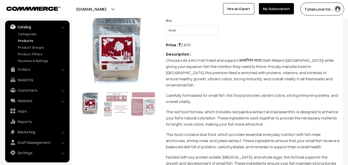
click at [183, 24] on div "Bits Select Bits Small Medium Large" at bounding box center [192, 26] width 53 height 18
click at [186, 32] on select "Select Bits Small Medium Large" at bounding box center [192, 30] width 53 height 10
select select "LAB5_4IB"
click at [166, 25] on select "Select Bits Small Medium Large" at bounding box center [192, 30] width 53 height 10
click at [196, 27] on select "Select Bits Small Medium Large" at bounding box center [192, 30] width 53 height 10
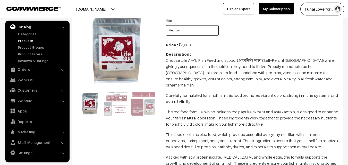
select select "LAB5_7Z3"
click at [166, 25] on select "Select Bits Small Medium Large" at bounding box center [192, 30] width 53 height 10
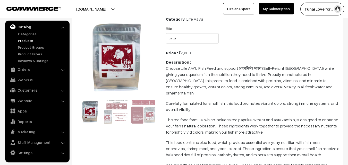
scroll to position [0, 0]
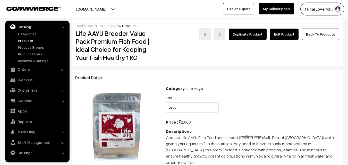
click at [317, 39] on link "Back To Products" at bounding box center [320, 34] width 37 height 11
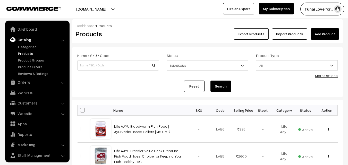
scroll to position [13, 0]
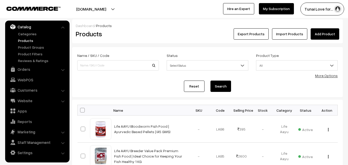
click at [326, 36] on link "Add Product" at bounding box center [325, 33] width 29 height 11
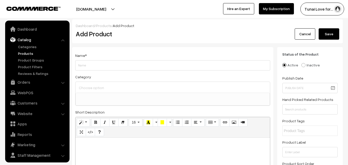
select select
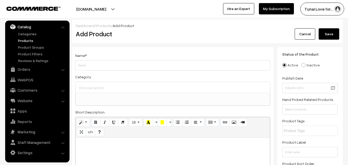
click at [207, 70] on input "Weight" at bounding box center [172, 65] width 195 height 10
click at [197, 70] on input "Weight" at bounding box center [172, 65] width 195 height 10
click at [197, 66] on input "Weight" at bounding box center [172, 65] width 195 height 10
click at [180, 93] on span at bounding box center [173, 99] width 195 height 13
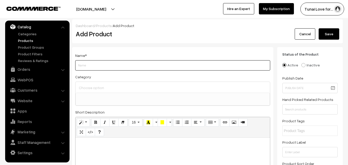
click at [171, 70] on input "Weight" at bounding box center [172, 65] width 195 height 10
paste input "Life AAYU Cichlid Fish Food | Immunity Booster & Digestive Support | Ideal for …"
type input "Life AAYU Cichlid Fish Food | Immunity Booster & Digestive Support | Ideal for …"
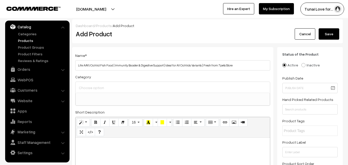
click at [155, 101] on span at bounding box center [173, 99] width 195 height 13
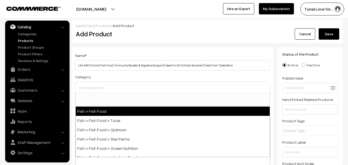
scroll to position [103, 0]
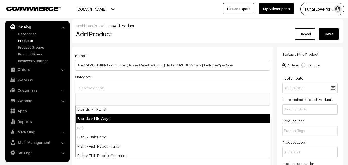
select select "48"
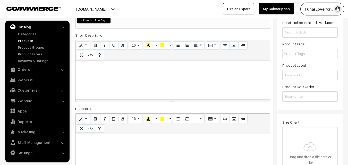
scroll to position [77, 0]
click at [142, 144] on div at bounding box center [173, 166] width 195 height 64
click at [130, 143] on p at bounding box center [172, 140] width 189 height 6
paste div
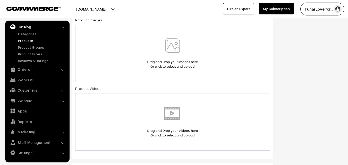
scroll to position [284, 0]
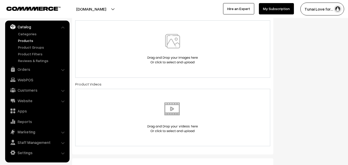
click at [141, 55] on div at bounding box center [173, 49] width 184 height 30
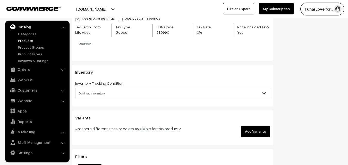
scroll to position [619, 0]
click at [262, 131] on button "Add Variants" at bounding box center [255, 131] width 29 height 11
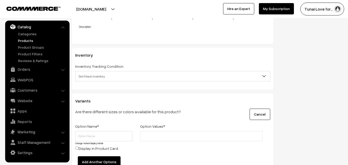
scroll to position [644, 0]
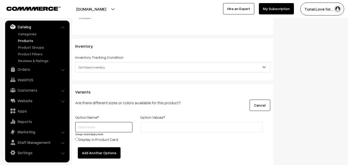
click at [103, 126] on input "text" at bounding box center [103, 127] width 57 height 10
type input "g"
type input "Grams"
click at [149, 126] on input "text" at bounding box center [164, 127] width 45 height 5
type input "100gms"
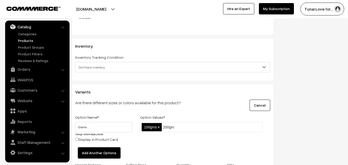
type input "200gms"
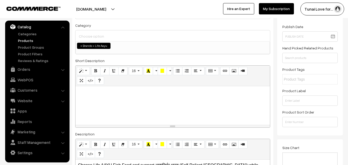
scroll to position [0, 0]
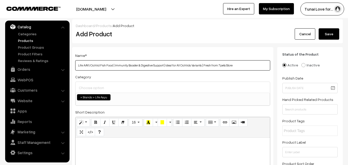
click at [151, 64] on input "Life AAYU Cichlid Fish Food | Immunity Booster & Digestive Support | Ideal for …" at bounding box center [172, 65] width 195 height 10
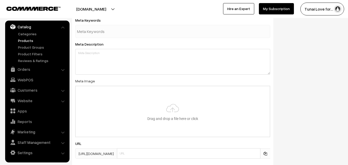
scroll to position [988, 0]
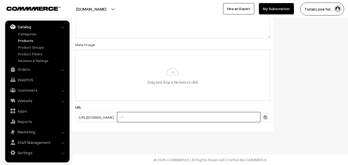
click at [133, 119] on input "text" at bounding box center [189, 117] width 144 height 10
paste input "life-aayu-cichlid-fish-food-immunity"
type input "life-aayu-cichlid-fish-food-immunity"
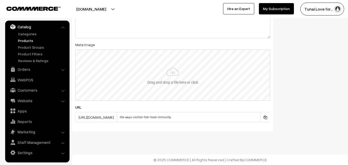
click at [125, 60] on input "file" at bounding box center [173, 75] width 194 height 51
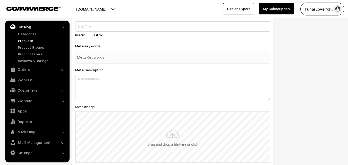
scroll to position [885, 0]
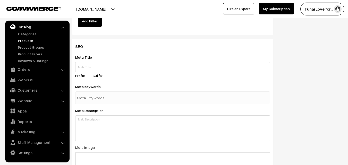
click at [119, 101] on input "text" at bounding box center [104, 98] width 54 height 10
paste input "best food for Cichlids"
type input "best food for Cichlids"
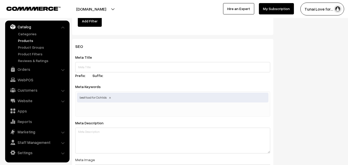
paste input "Cichlid variants food"
type input "Cichlid variants food"
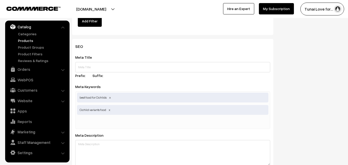
paste input "Cichlid pellets"
type input "Cichlid pellets"
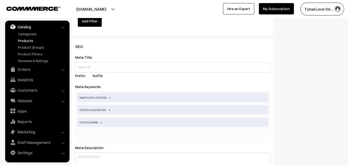
paste input "immunity booster fish food"
type input "immunity booster fish food"
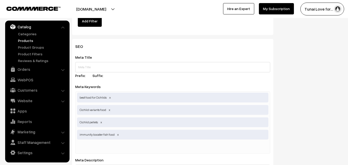
paste input "food for growing Cichlids"
type input "food for growing Cichlids"
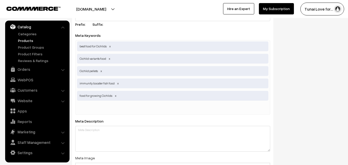
scroll to position [936, 0]
paste input "fish health and immunity"
type input "fish health and immunity"
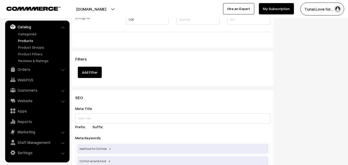
scroll to position [833, 0]
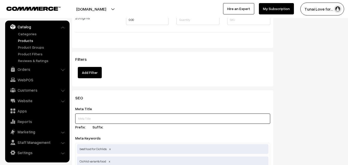
click at [109, 120] on input "text" at bounding box center [172, 119] width 195 height 10
paste input "Life AAYU Bacter Boost Plus | Aquarium Bacteria Starter | Shrimp Safe"
click at [177, 117] on input "Life AAYU Bacter Boost Plus | Aquarium Bacteria Starter | Shrimp Safe" at bounding box center [172, 119] width 195 height 10
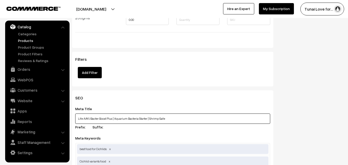
type input "Life AAYU Bacter Boost Plus | Aquarium Bacteria Starter | Shrimp Safe"
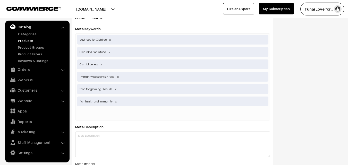
scroll to position [988, 0]
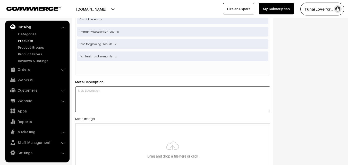
click at [117, 87] on textarea at bounding box center [172, 100] width 195 height 26
paste textarea "Cycle your aquarium faster! Life AAYU Bacter Boost Plus is the natural bacteria…"
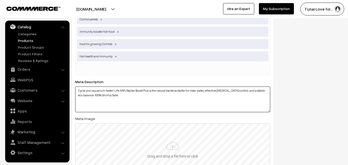
type textarea "Cycle your aquarium faster! Life AAYU Bacter Boost Plus is the natural bacteria…"
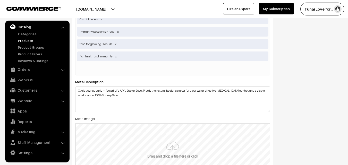
click at [153, 148] on input "file" at bounding box center [173, 149] width 194 height 51
type input "C:\fakepath\Life AAYU Bacter Boost Plus Aquarium Bacteria Starter Shrimp Safe.j…"
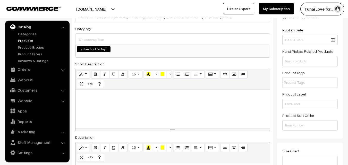
scroll to position [0, 0]
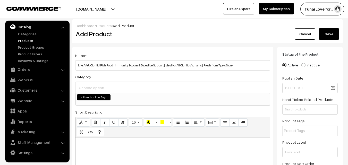
click at [327, 32] on button "Save" at bounding box center [329, 33] width 21 height 11
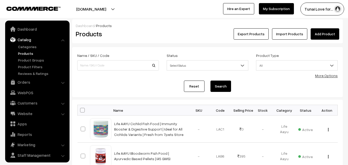
scroll to position [13, 0]
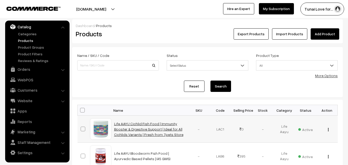
click at [134, 130] on link "Life AAYU Cichlid Fish Food | Immunity Booster & Digestive Support | Ideal for …" at bounding box center [148, 129] width 69 height 15
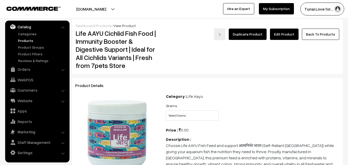
click at [286, 40] on div "Duplicate Product Edit Product Back To Products" at bounding box center [252, 49] width 181 height 42
click at [287, 39] on link "Edit Product" at bounding box center [284, 34] width 29 height 11
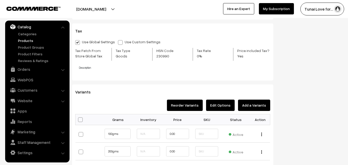
scroll to position [541, 0]
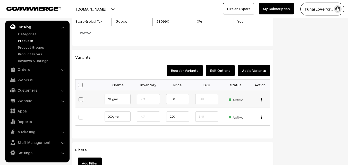
click at [261, 99] on img "button" at bounding box center [261, 99] width 1 height 3
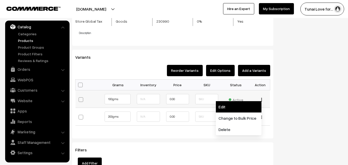
click at [227, 104] on link "Edit" at bounding box center [239, 106] width 46 height 11
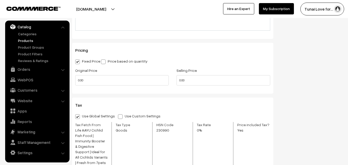
scroll to position [374, 0]
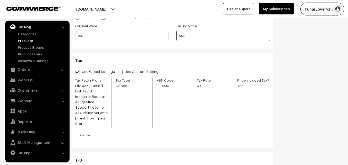
click at [180, 35] on input "0.00" at bounding box center [224, 36] width 94 height 10
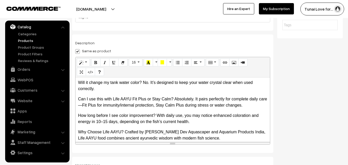
scroll to position [0, 0]
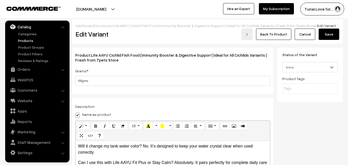
type input "464.00"
click at [324, 35] on button "Save" at bounding box center [329, 34] width 21 height 11
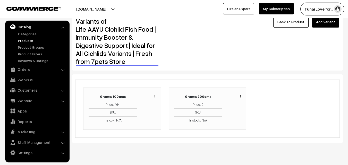
scroll to position [23, 0]
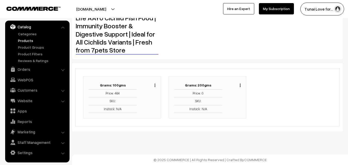
click at [239, 85] on div "Duplicate Edit Delete" at bounding box center [239, 85] width 4 height 6
click at [240, 84] on img "button" at bounding box center [240, 85] width 1 height 3
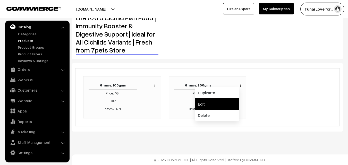
click at [222, 106] on link "Edit" at bounding box center [217, 103] width 44 height 11
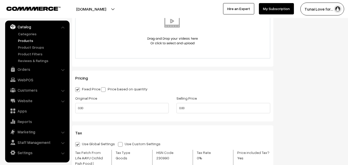
scroll to position [309, 0]
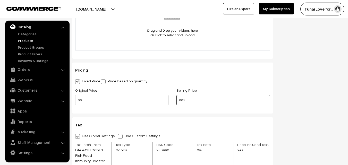
click at [180, 98] on input "0.00" at bounding box center [224, 100] width 94 height 10
click at [77, 27] on div at bounding box center [172, 21] width 195 height 57
click at [181, 102] on input ".00" at bounding box center [224, 100] width 94 height 10
type input "620.00"
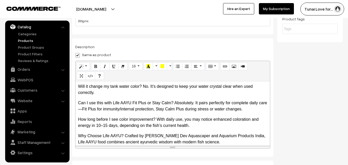
scroll to position [0, 0]
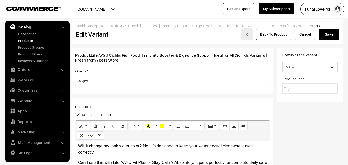
click at [331, 38] on button "Save" at bounding box center [329, 34] width 21 height 11
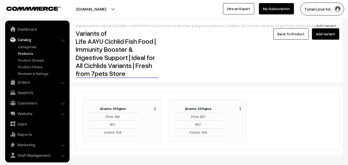
scroll to position [13, 0]
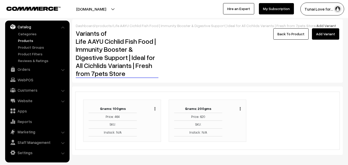
click at [242, 109] on div "Duplicate Edit Delete" at bounding box center [235, 120] width 19 height 31
click at [241, 109] on img "button" at bounding box center [240, 108] width 1 height 3
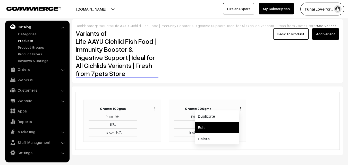
click at [222, 125] on link "Edit" at bounding box center [217, 127] width 44 height 11
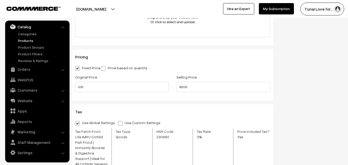
scroll to position [374, 0]
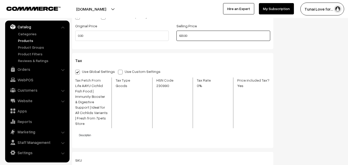
click at [185, 36] on input "620.00" at bounding box center [224, 36] width 94 height 10
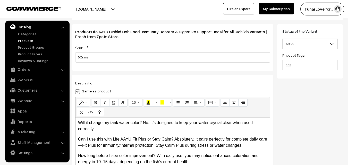
scroll to position [0, 0]
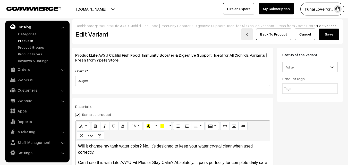
type input "629.00"
click at [330, 32] on button "Save" at bounding box center [329, 34] width 21 height 11
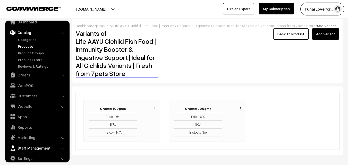
scroll to position [13, 0]
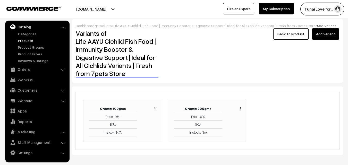
click at [293, 37] on link "Back To Product" at bounding box center [290, 33] width 35 height 11
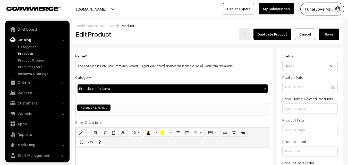
click at [337, 32] on button "Save" at bounding box center [329, 34] width 21 height 11
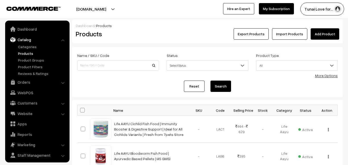
scroll to position [13, 0]
